Goal: Contribute content

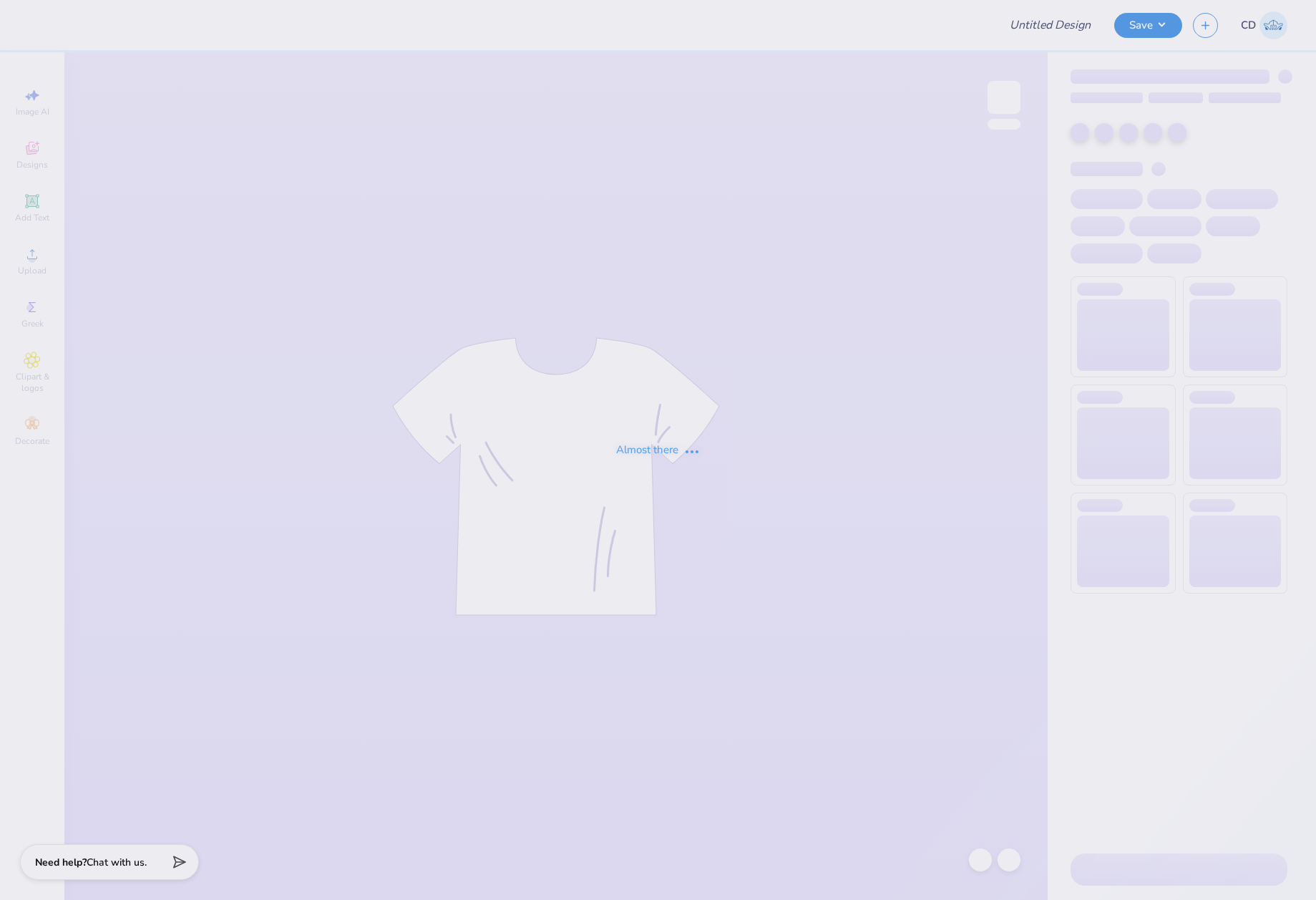
type input "DG - Parents Weekend"
type input "SDT x DPHI Homecoming"
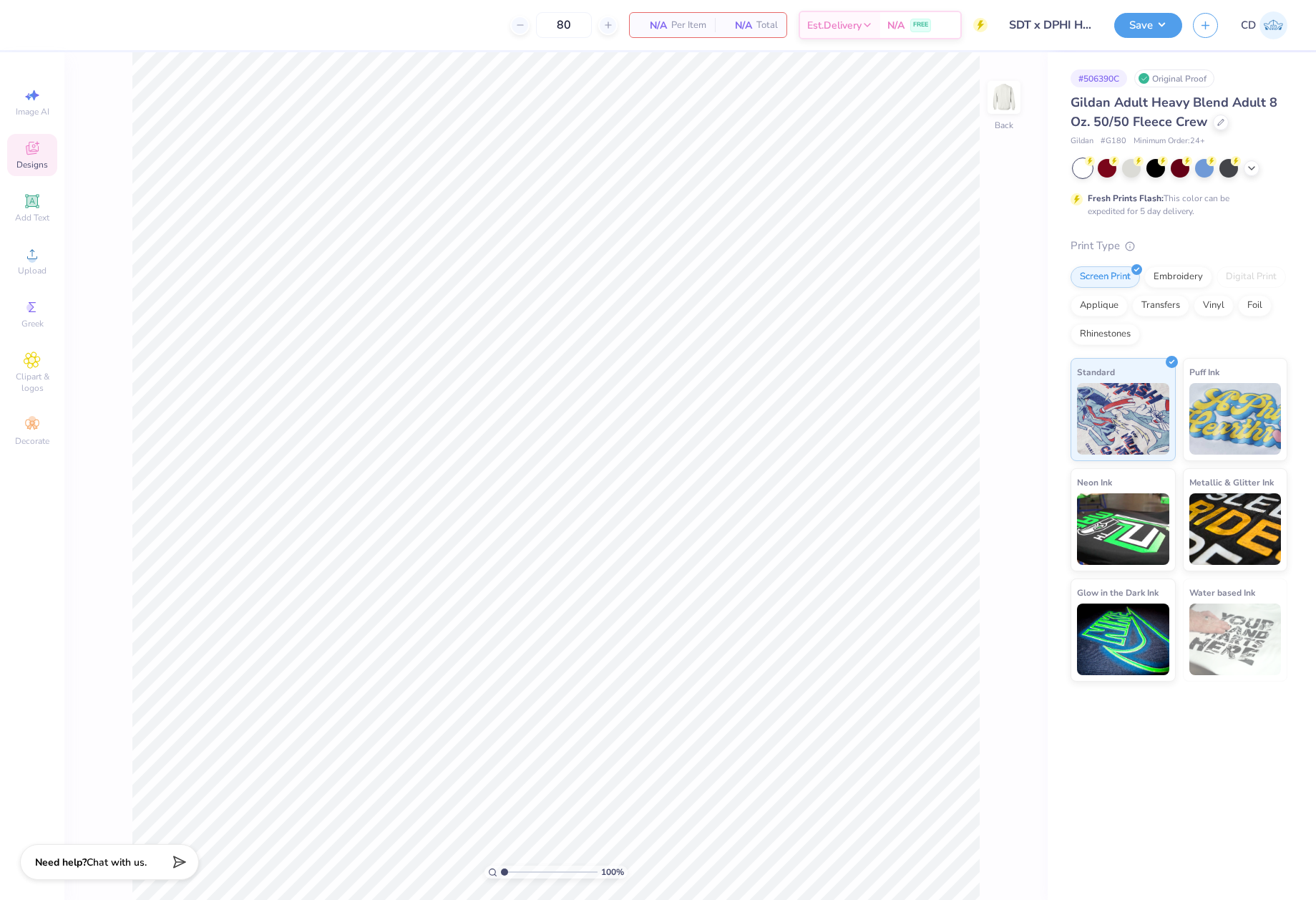
click at [27, 155] on icon at bounding box center [32, 148] width 17 height 17
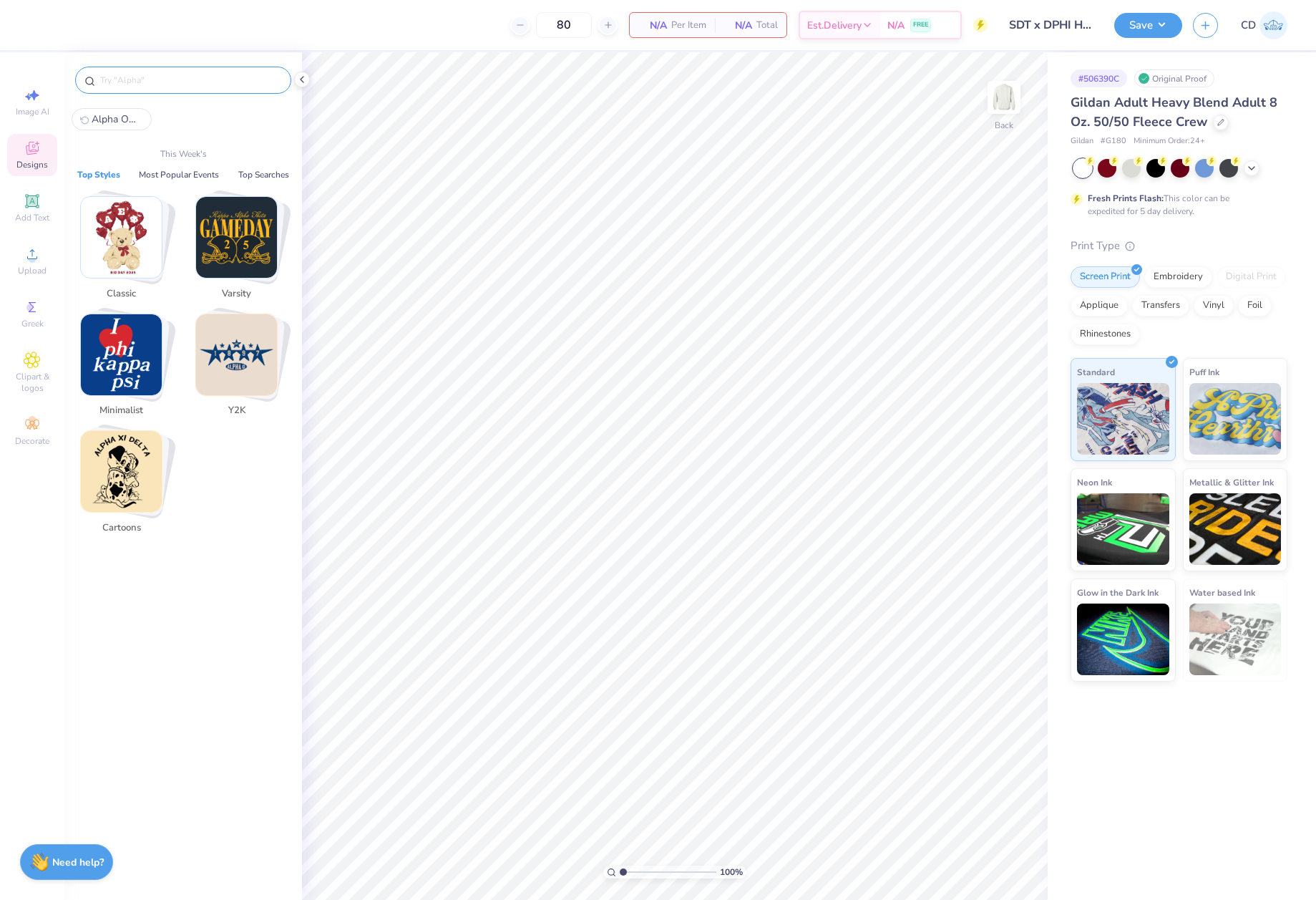
click at [214, 80] on input "text" at bounding box center [190, 80] width 183 height 14
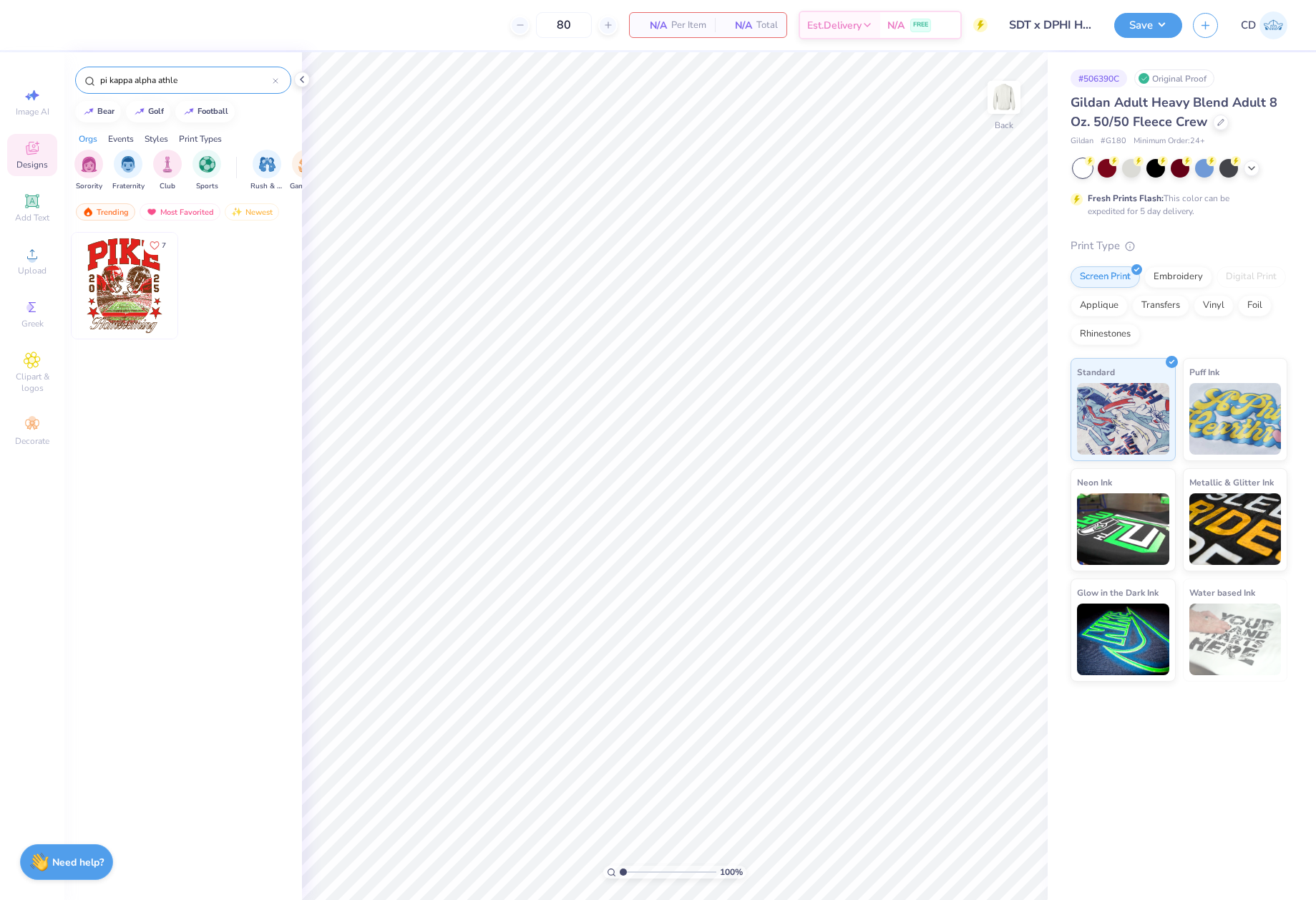
type input "pi kappa alpha athle"
click at [135, 306] on img at bounding box center [125, 286] width 106 height 106
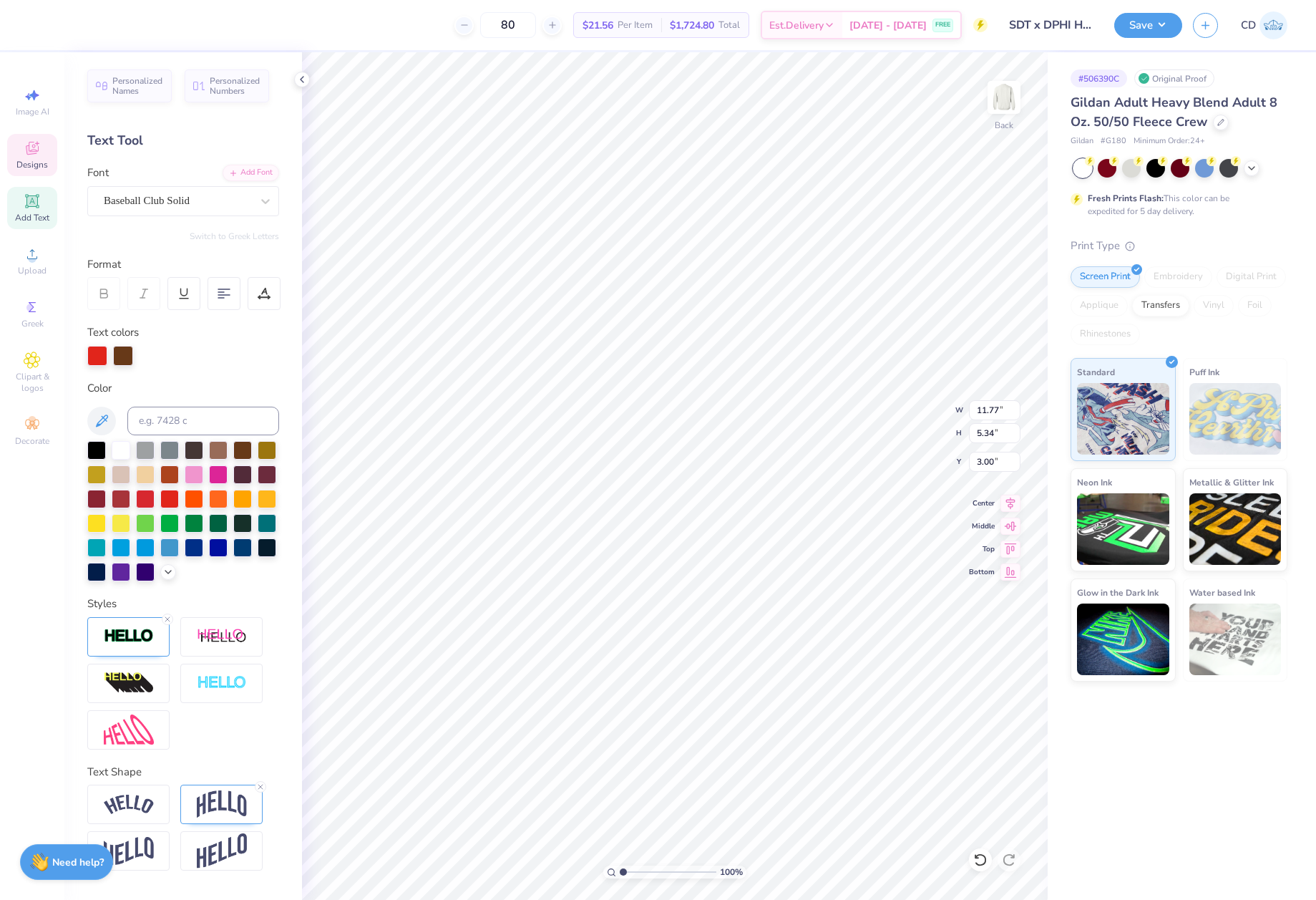
type input "11.02"
type input "2.74"
type input "15.80"
click at [164, 621] on icon at bounding box center [167, 619] width 8 height 8
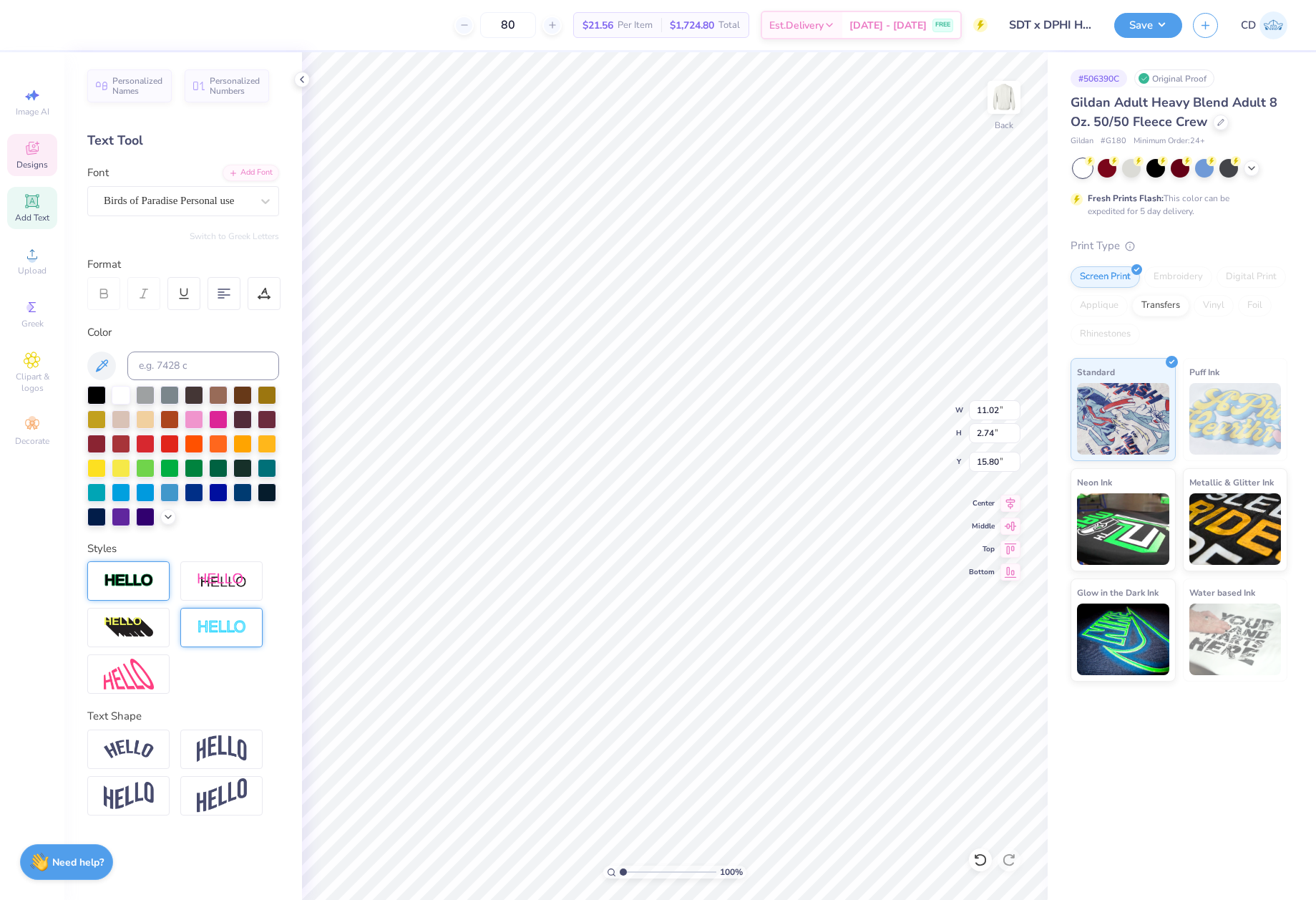
type input "10.96"
type input "2.68"
type input "15.83"
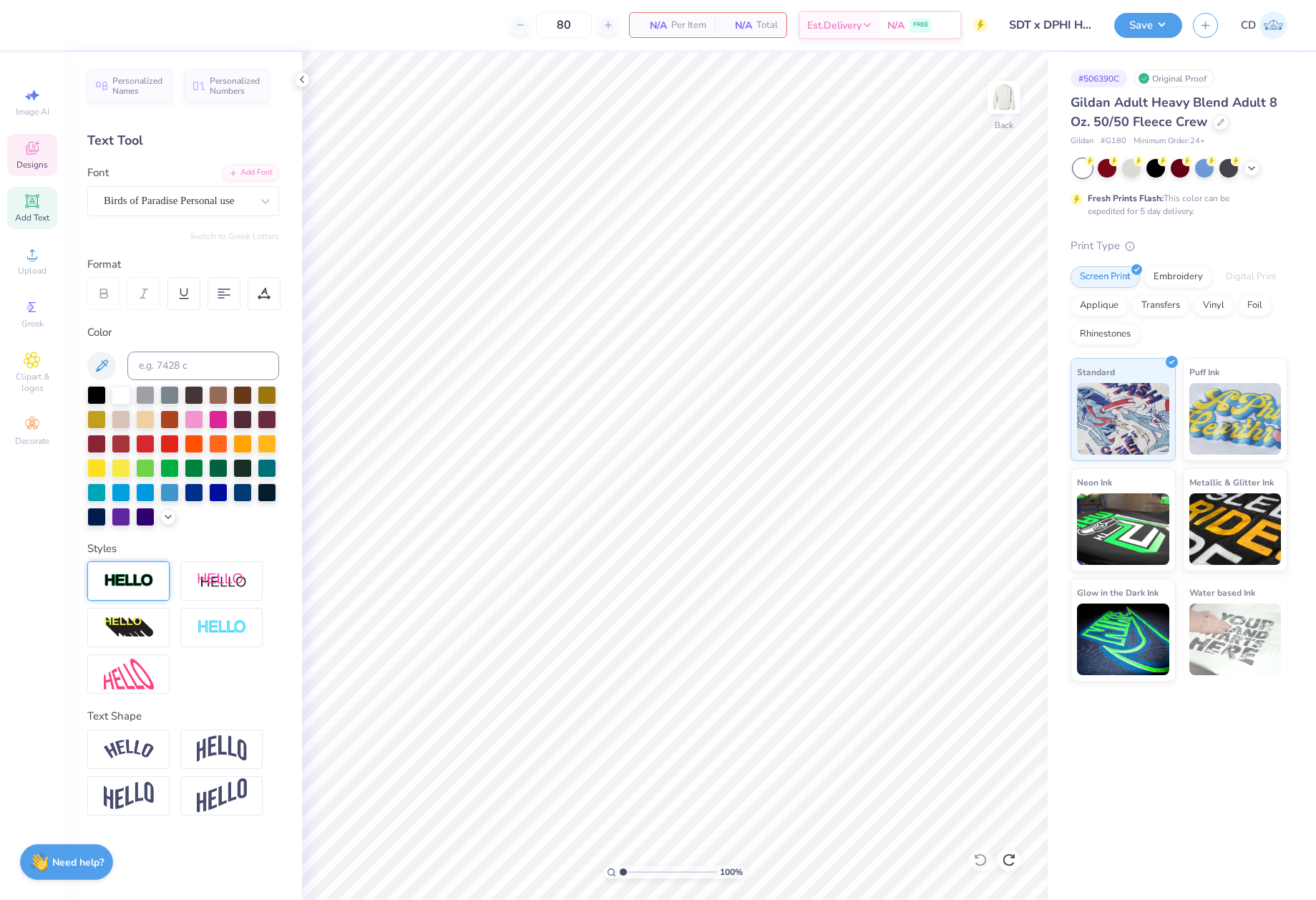
click at [44, 148] on div "Designs" at bounding box center [32, 155] width 50 height 42
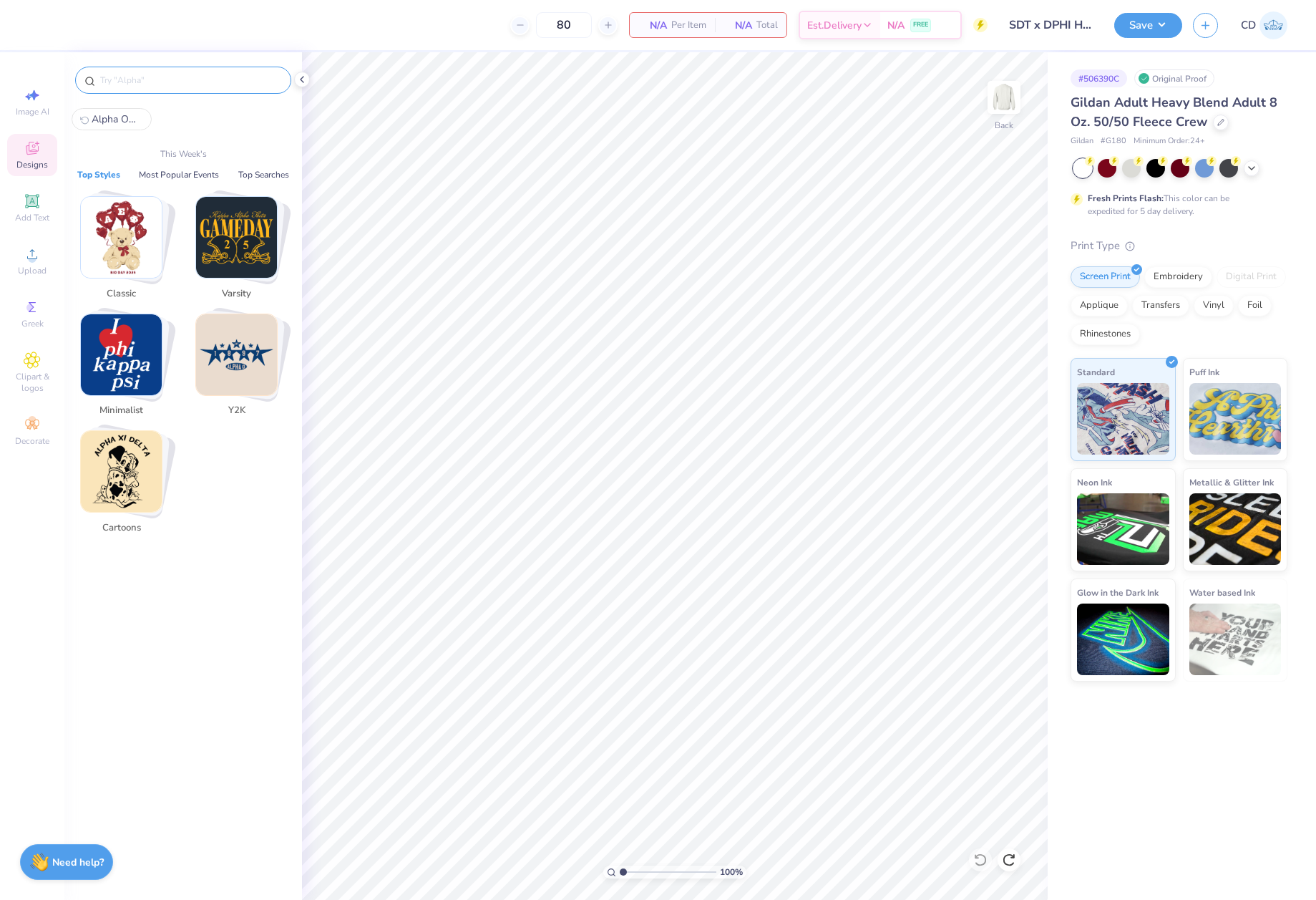
click at [186, 76] on input "text" at bounding box center [190, 80] width 183 height 14
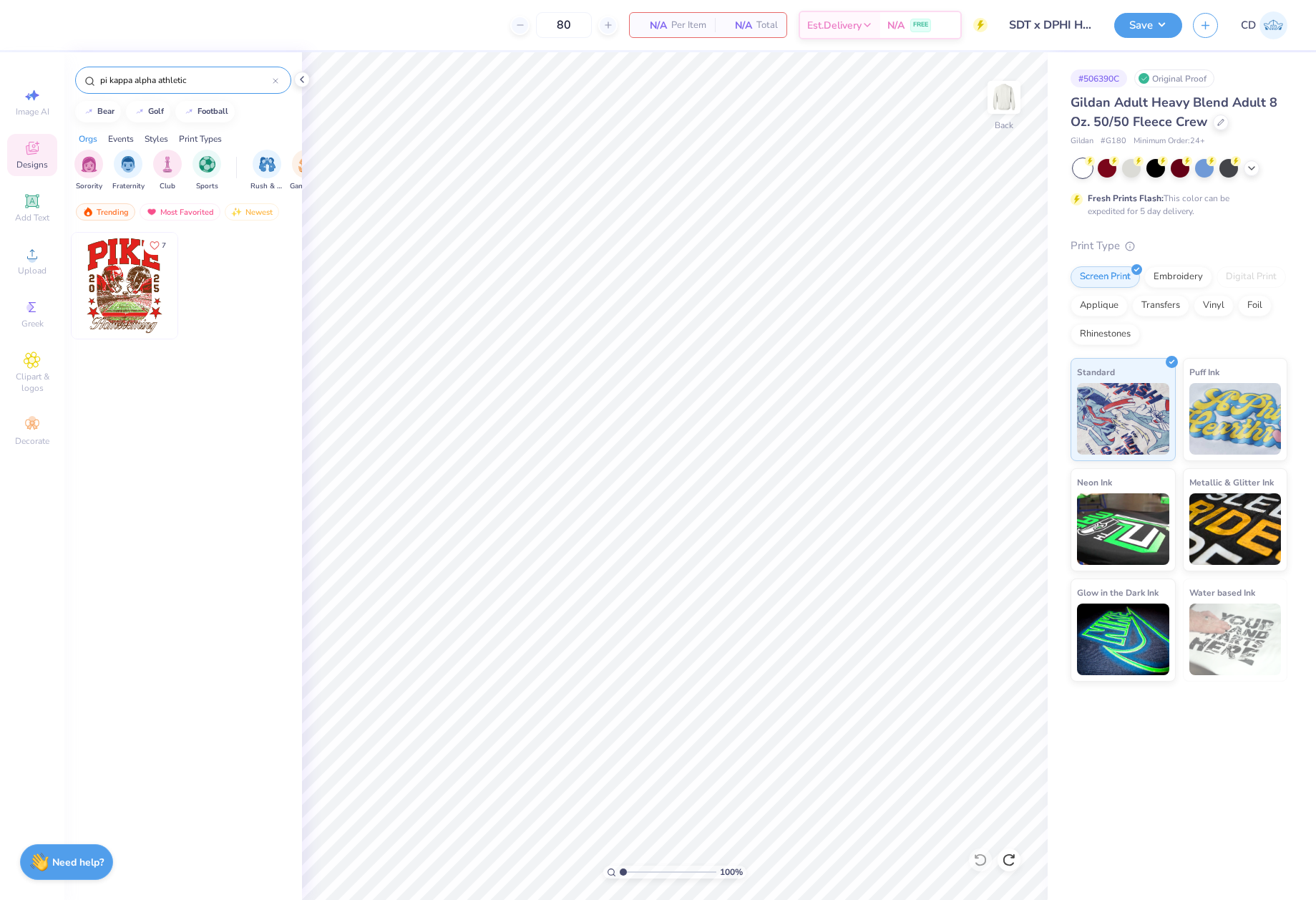
type input "pi kappa alpha athletic"
click at [127, 292] on img at bounding box center [125, 286] width 106 height 106
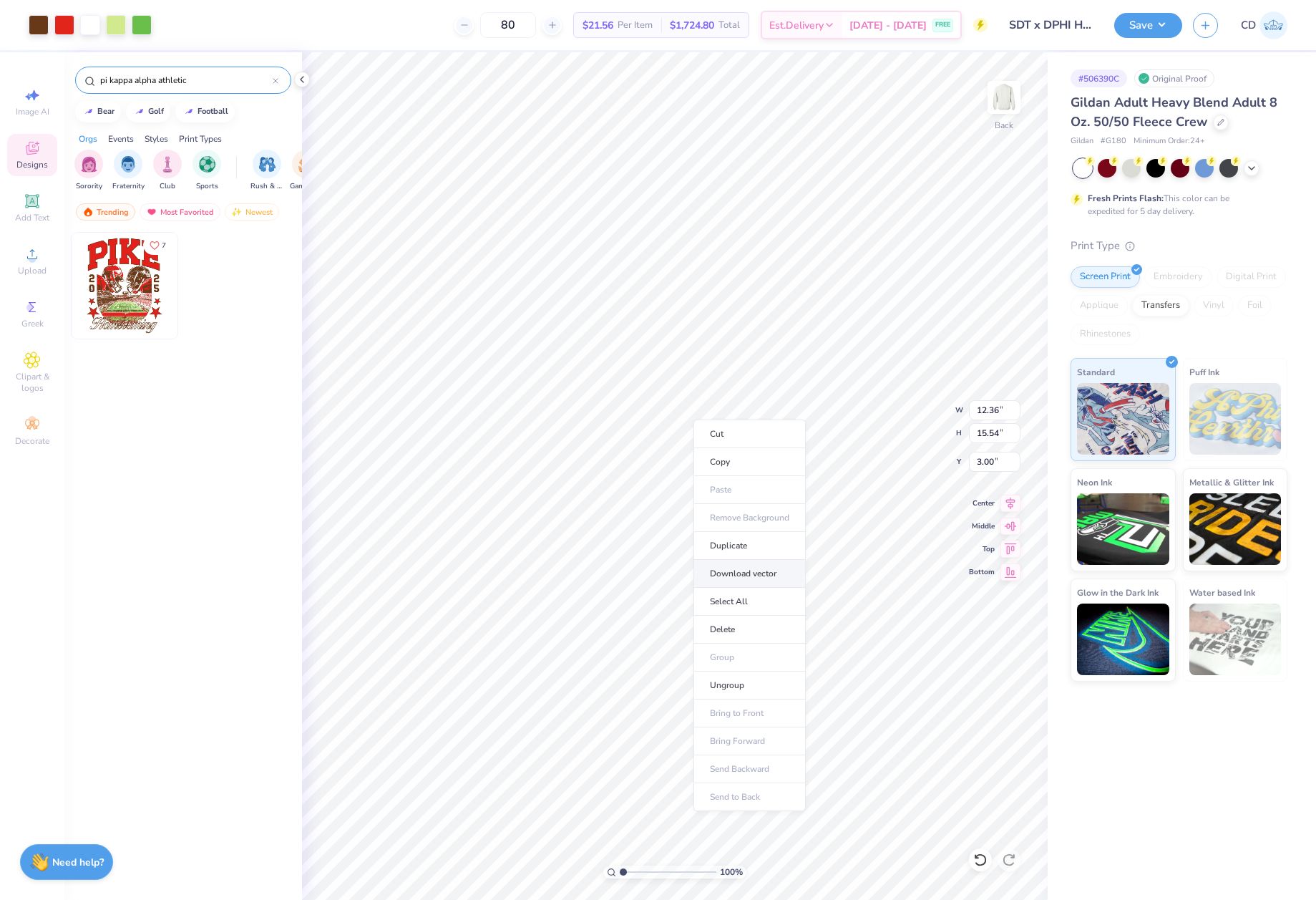
click at [761, 577] on li "Download vector" at bounding box center [750, 573] width 112 height 28
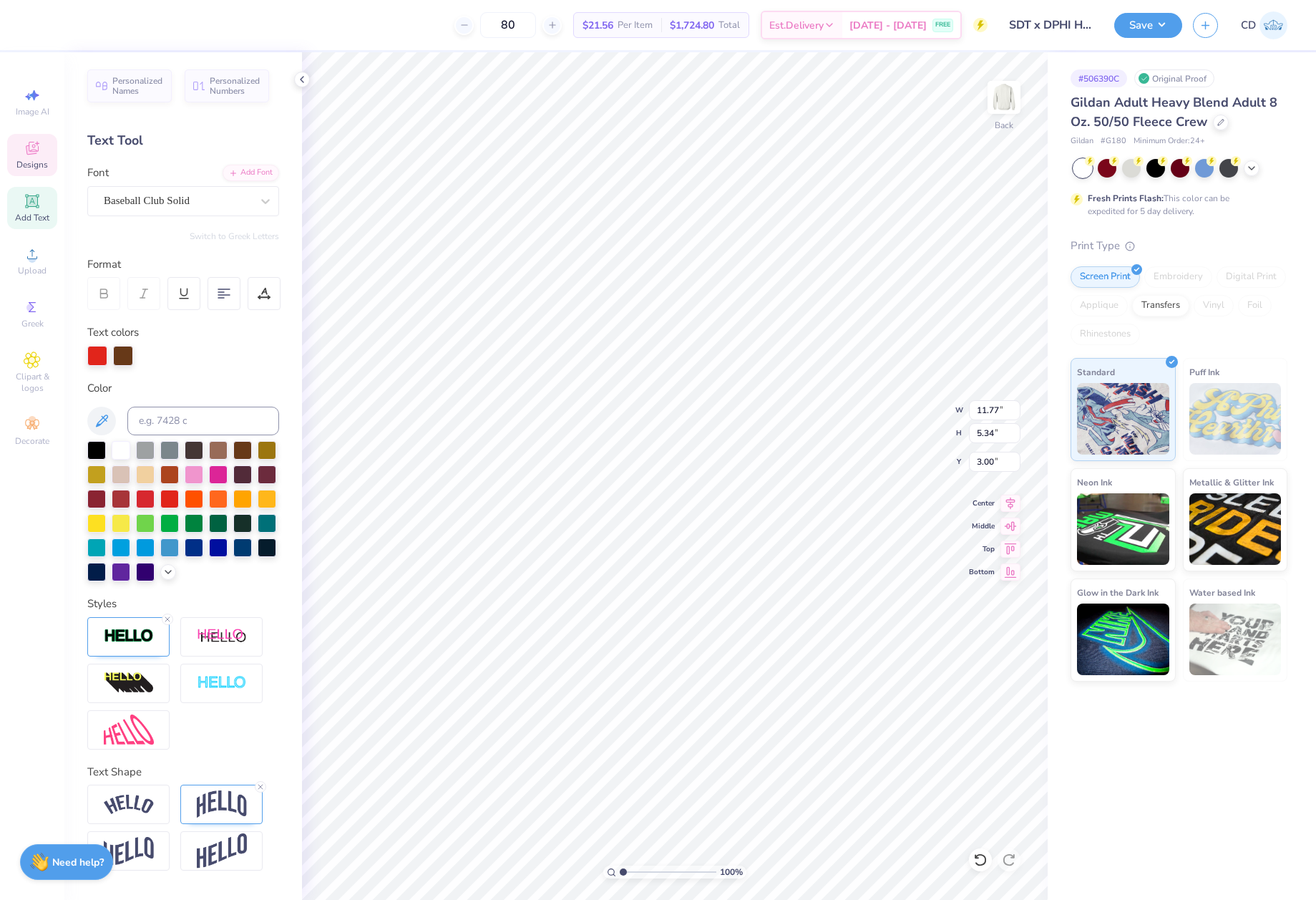
scroll to position [12, 2]
type textarea "Sigma delta tau"
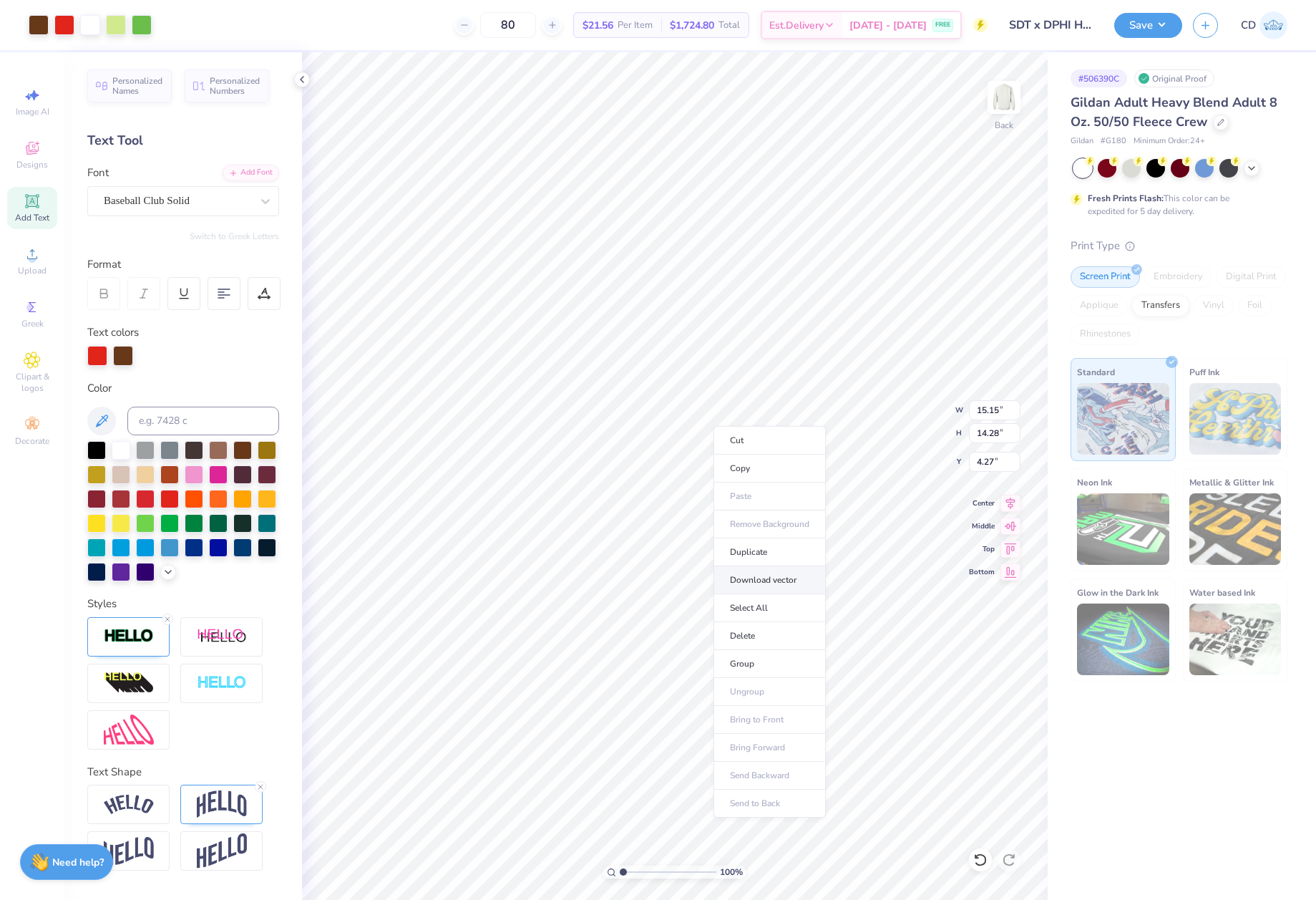
click at [752, 579] on li "Download vector" at bounding box center [769, 580] width 112 height 28
